Goal: Task Accomplishment & Management: Manage account settings

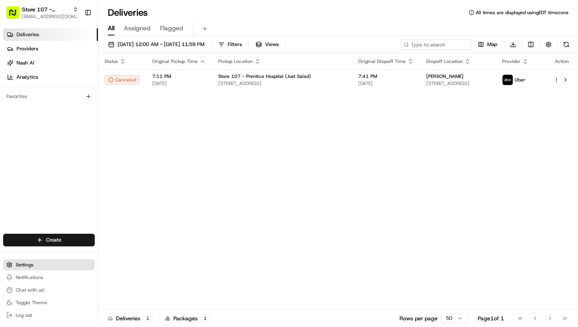
click at [33, 267] on span "Settings" at bounding box center [25, 265] width 18 height 6
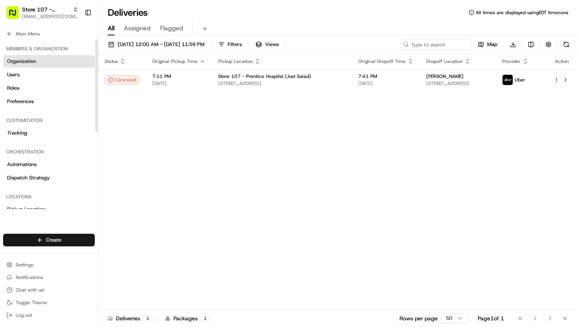
click at [28, 66] on link "Organization" at bounding box center [49, 61] width 92 height 13
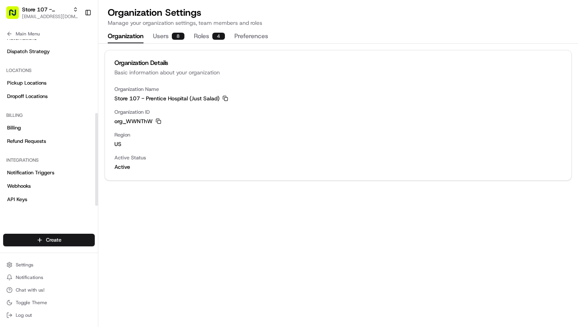
scroll to position [140, 0]
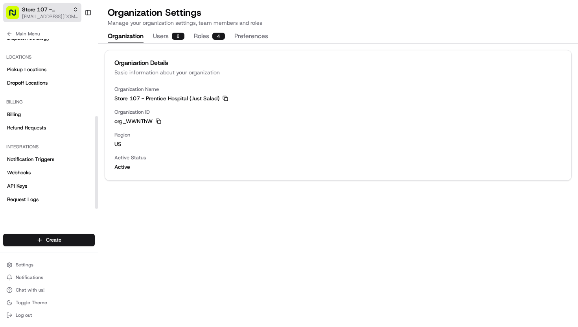
click at [48, 15] on span "[EMAIL_ADDRESS][DOMAIN_NAME]" at bounding box center [50, 16] width 56 height 6
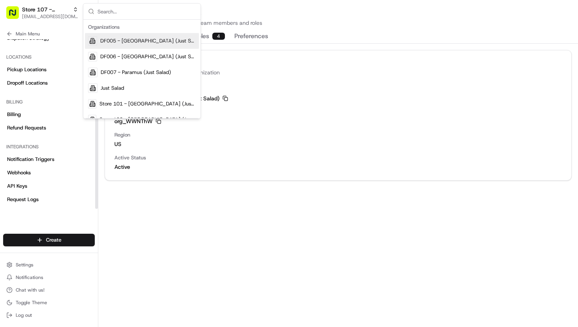
click at [63, 51] on div "Locations" at bounding box center [49, 57] width 92 height 13
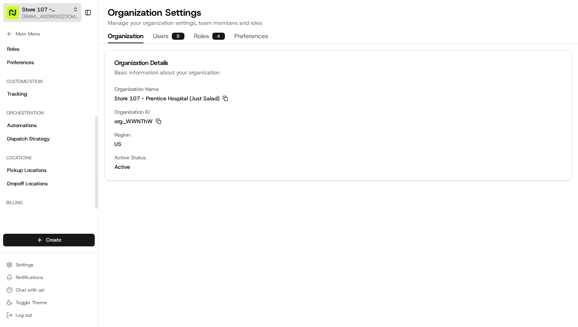
scroll to position [0, 0]
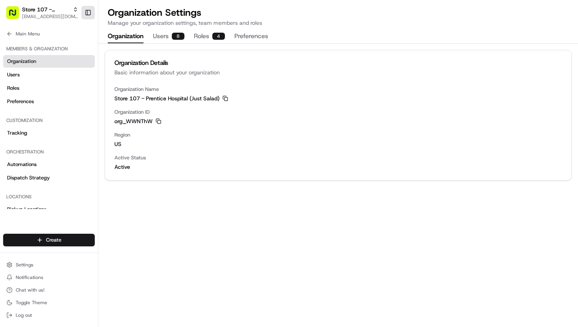
click at [90, 11] on button "Toggle Sidebar" at bounding box center [87, 12] width 13 height 13
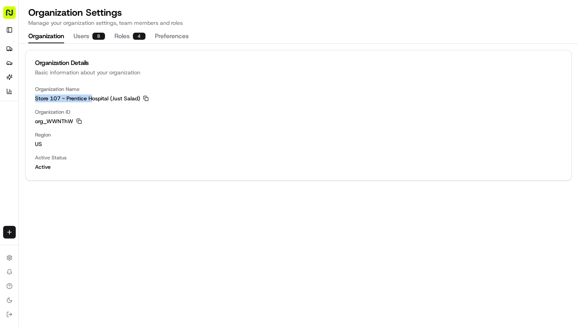
click at [90, 94] on span "Store 107 - Prentice Hospital (Just Salad)" at bounding box center [87, 98] width 105 height 8
click at [14, 259] on button "Settings" at bounding box center [9, 257] width 13 height 13
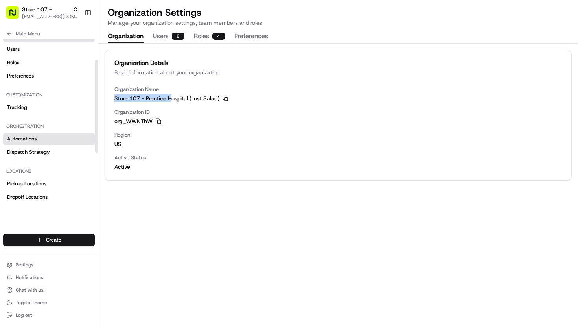
scroll to position [37, 0]
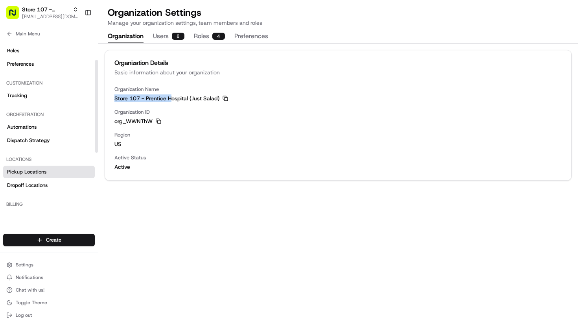
click at [29, 172] on span "Pickup Locations" at bounding box center [26, 171] width 39 height 7
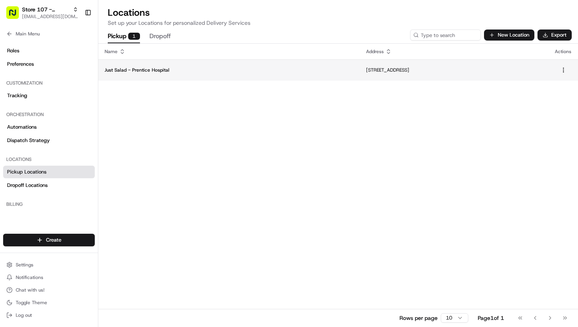
click at [366, 69] on p "250 E Superior St 1 300, Chicago, IL 60611, USA" at bounding box center [454, 70] width 176 height 6
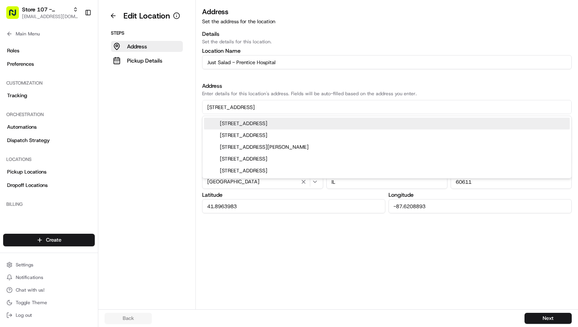
click at [216, 108] on input "250 E Superior St" at bounding box center [387, 107] width 370 height 14
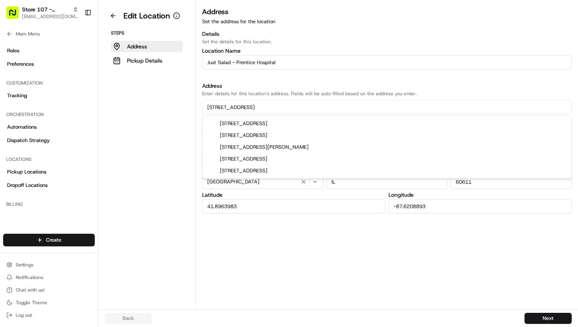
click at [242, 109] on input "245 E Superior St" at bounding box center [387, 107] width 370 height 14
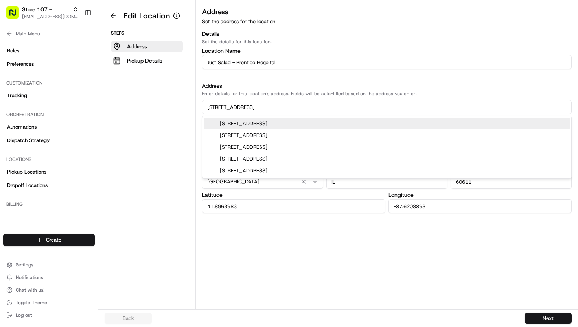
click at [254, 107] on input "245 E Chicago St" at bounding box center [387, 107] width 370 height 14
click at [280, 124] on div "245 East Chicago Avenue, Chicago, IL" at bounding box center [387, 124] width 366 height 12
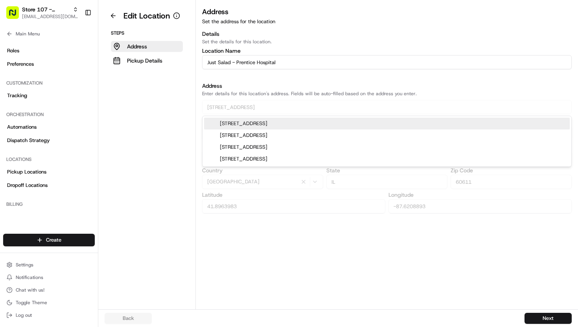
type input "[STREET_ADDRESS]"
type input "41.8966369"
type input "-87.6212633"
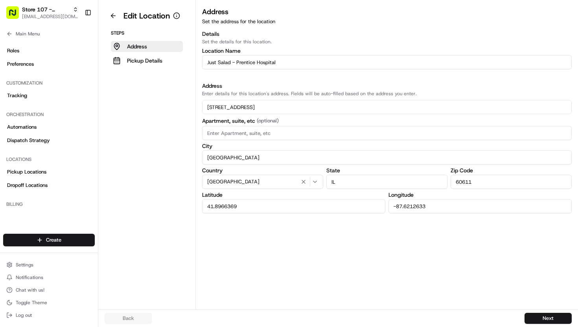
type input "[STREET_ADDRESS]"
click at [280, 130] on input at bounding box center [387, 133] width 370 height 14
type input "u"
type input "Suite 1-300"
click at [541, 318] on button "Next" at bounding box center [548, 318] width 47 height 11
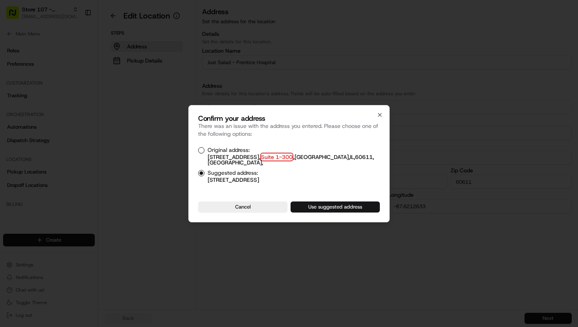
click at [321, 205] on button "Use suggested address" at bounding box center [335, 206] width 89 height 11
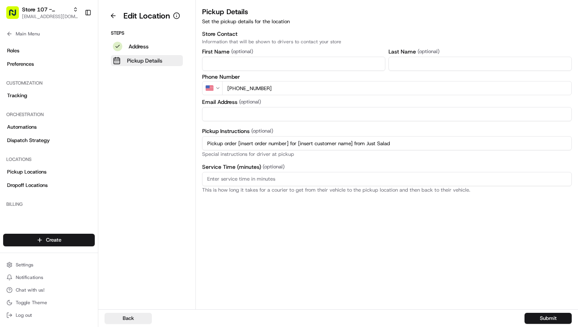
click at [140, 63] on p "Pickup Details" at bounding box center [144, 61] width 35 height 8
click at [544, 325] on div "Back Submit" at bounding box center [338, 318] width 480 height 18
click at [544, 322] on button "Submit" at bounding box center [548, 318] width 47 height 11
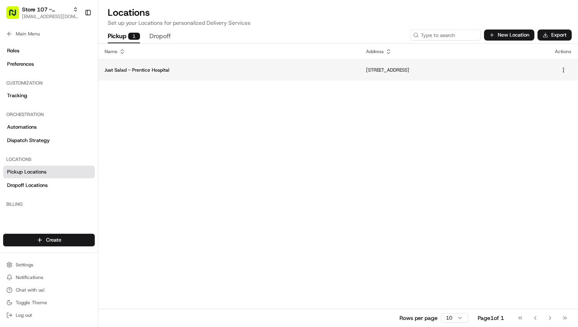
click at [366, 68] on p "[STREET_ADDRESS]" at bounding box center [454, 70] width 176 height 6
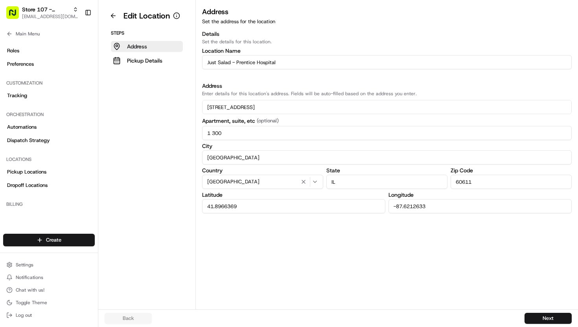
click at [133, 45] on p "Address" at bounding box center [137, 46] width 20 height 8
click at [24, 262] on span "Settings" at bounding box center [25, 265] width 18 height 6
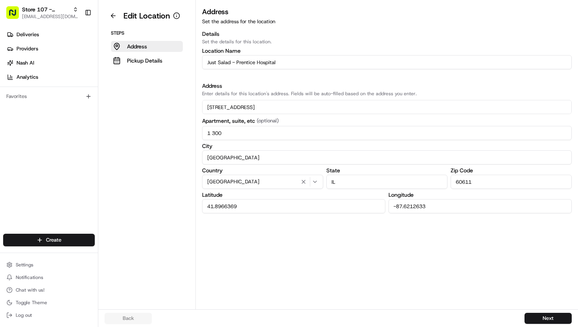
click at [20, 257] on div "Settings Notifications Chat with us! Toggle Theme Log out" at bounding box center [49, 290] width 98 height 68
click at [35, 264] on button "Settings" at bounding box center [49, 264] width 92 height 11
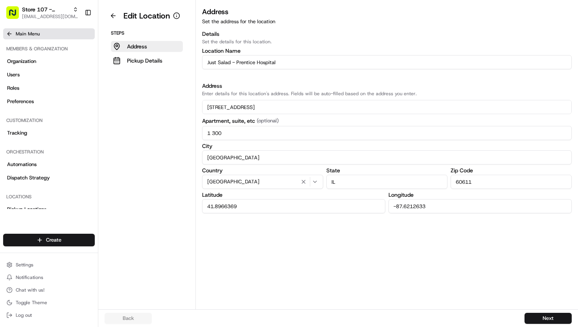
click at [28, 34] on span "Main Menu" at bounding box center [28, 34] width 24 height 6
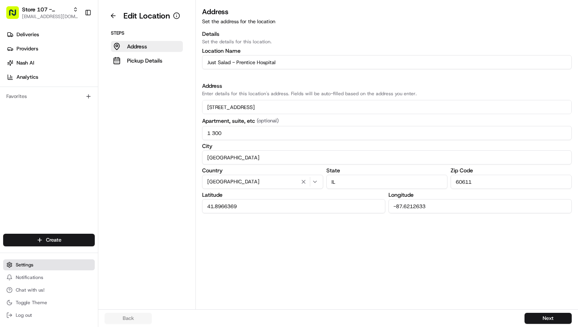
click at [26, 264] on span "Settings" at bounding box center [25, 265] width 18 height 6
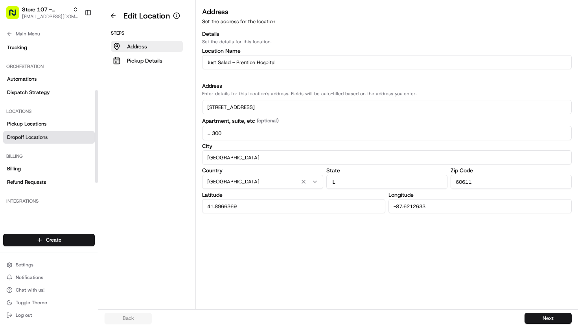
scroll to position [92, 0]
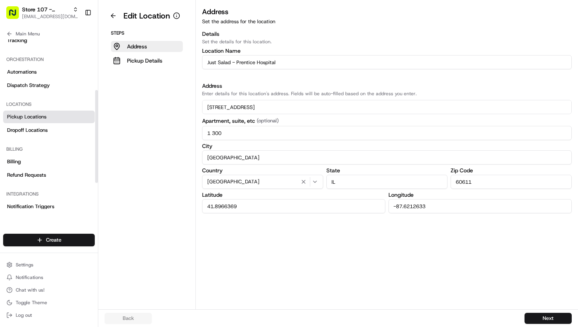
click at [22, 121] on link "Pickup Locations" at bounding box center [49, 117] width 92 height 13
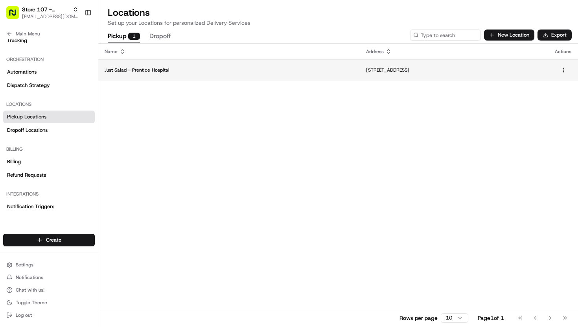
click at [156, 71] on p "Just Salad - Prentice Hospital" at bounding box center [229, 70] width 249 height 6
